Goal: Task Accomplishment & Management: Use online tool/utility

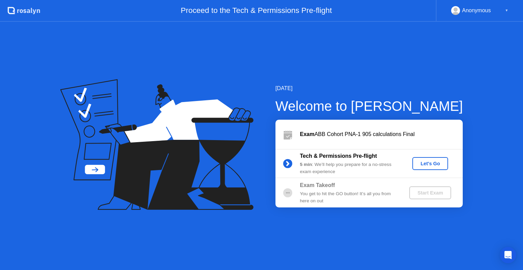
click at [431, 166] on div "Let's Go" at bounding box center [430, 163] width 30 height 5
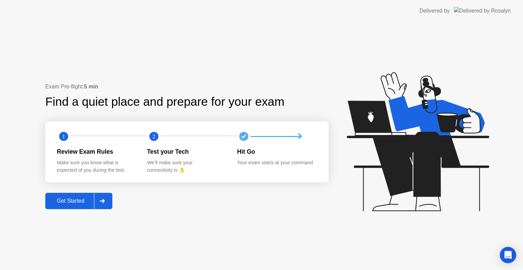
click at [97, 203] on div at bounding box center [102, 201] width 16 height 16
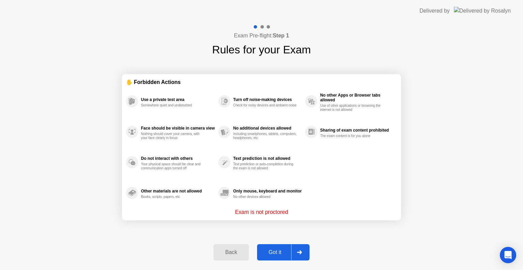
click at [294, 251] on div at bounding box center [299, 253] width 16 height 16
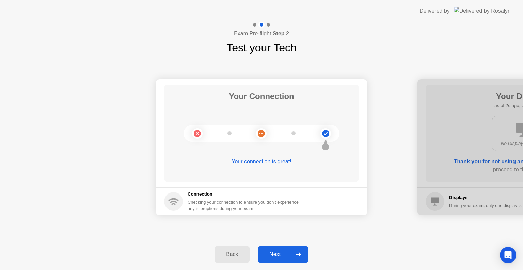
click at [300, 254] on icon at bounding box center [298, 254] width 5 height 4
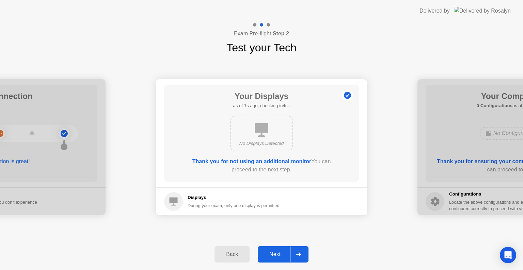
click at [300, 254] on icon at bounding box center [298, 254] width 5 height 4
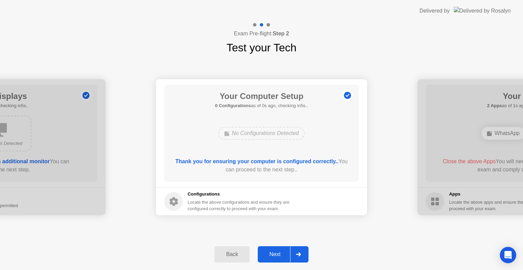
click at [300, 254] on icon at bounding box center [298, 254] width 5 height 4
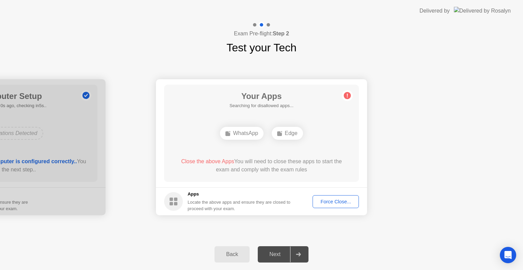
click at [335, 202] on div "Force Close..." at bounding box center [336, 201] width 42 height 5
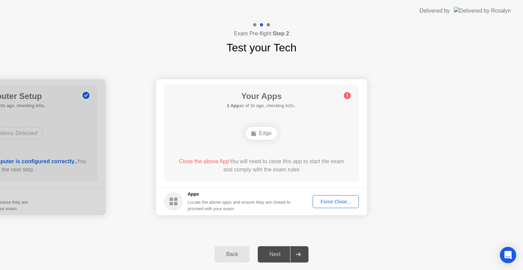
click at [331, 200] on div "Force Close..." at bounding box center [336, 201] width 42 height 5
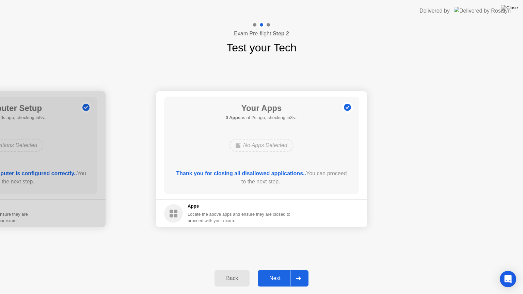
click at [270, 270] on div "Next" at bounding box center [275, 278] width 30 height 6
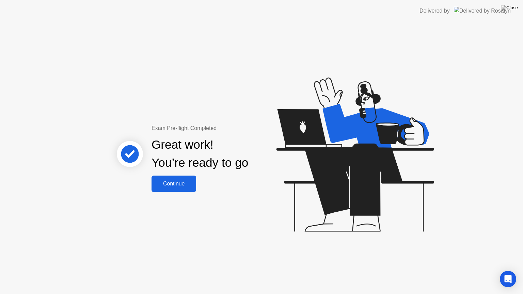
click at [178, 185] on div "Continue" at bounding box center [173, 184] width 40 height 6
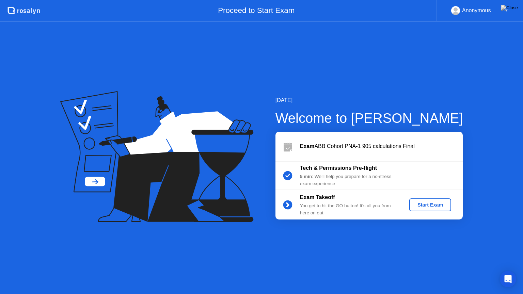
click at [420, 205] on div "Start Exam" at bounding box center [430, 204] width 36 height 5
